Goal: Information Seeking & Learning: Learn about a topic

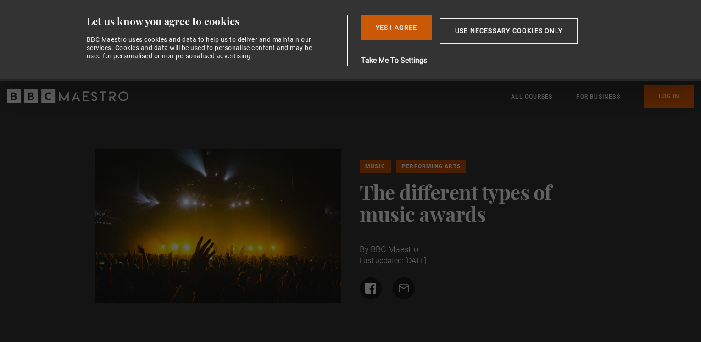
click at [415, 36] on button "Yes I Agree" at bounding box center [396, 28] width 71 height 26
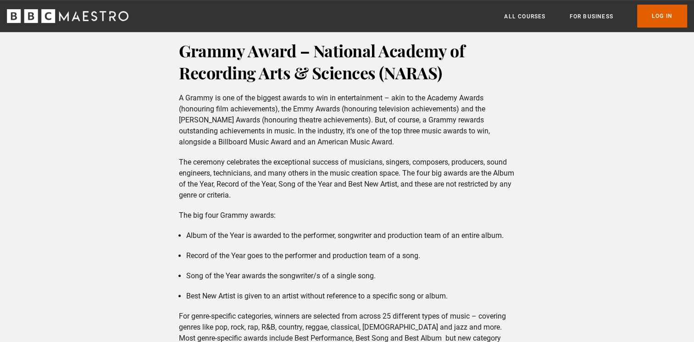
scroll to position [330, 0]
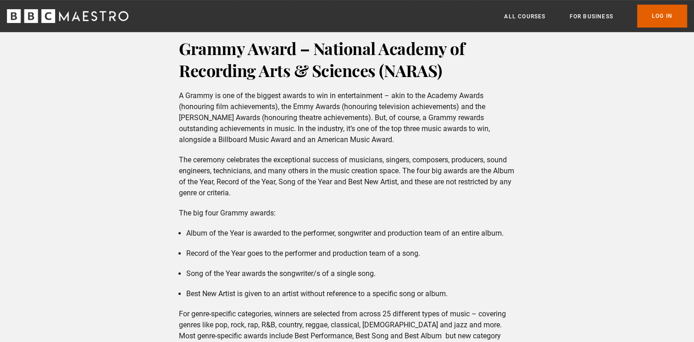
click at [399, 98] on p "A Grammy is one of the biggest awards to win in entertainment – akin to the Aca…" at bounding box center [347, 117] width 336 height 55
click at [366, 95] on p "A Grammy is one of the biggest awards to win in entertainment – akin to the Aca…" at bounding box center [347, 117] width 336 height 55
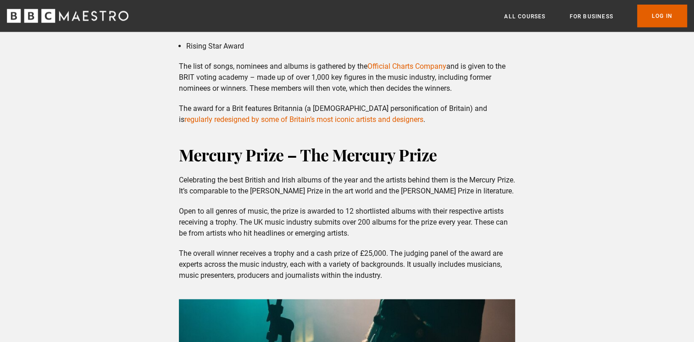
scroll to position [2130, 0]
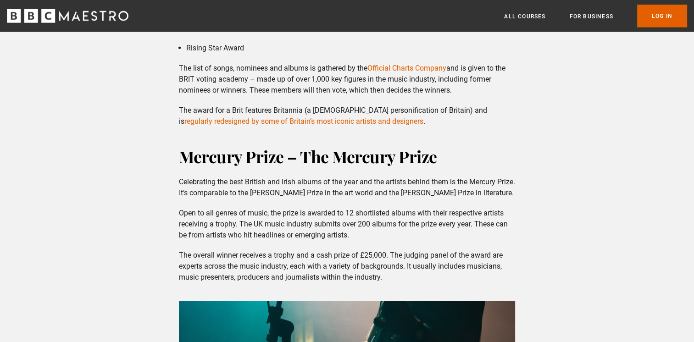
click at [370, 110] on p "The award for a Brit features Britannia (a [DEMOGRAPHIC_DATA] personification o…" at bounding box center [347, 116] width 336 height 22
click at [393, 114] on p "The award for a Brit features Britannia (a [DEMOGRAPHIC_DATA] personification o…" at bounding box center [347, 116] width 336 height 22
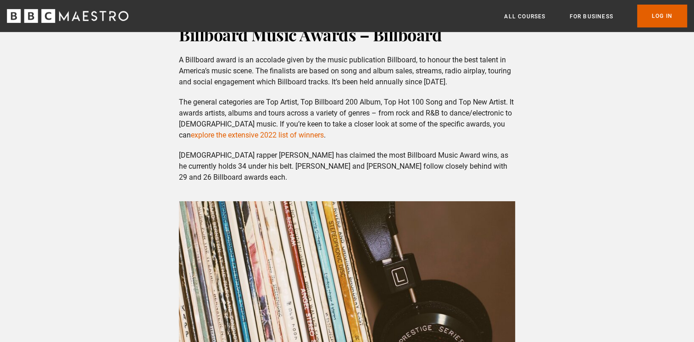
scroll to position [3029, 0]
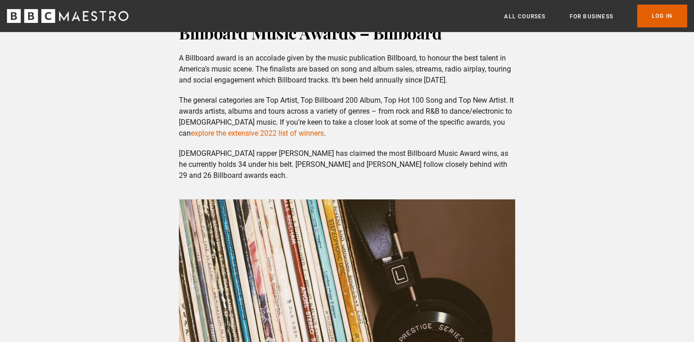
click at [325, 101] on p "The general categories are Top Artist, Top Billboard 200 Album, Top Hot 100 Son…" at bounding box center [347, 117] width 336 height 44
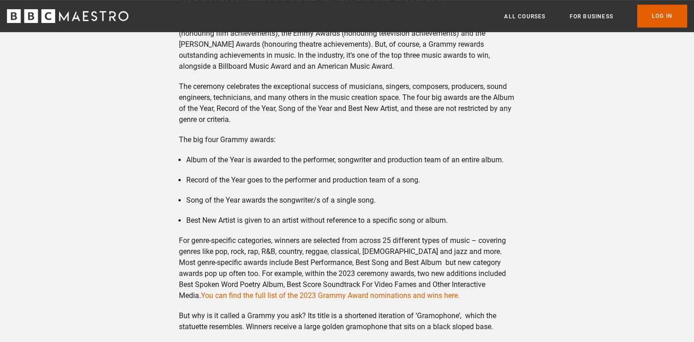
scroll to position [422, 0]
